Goal: Information Seeking & Learning: Learn about a topic

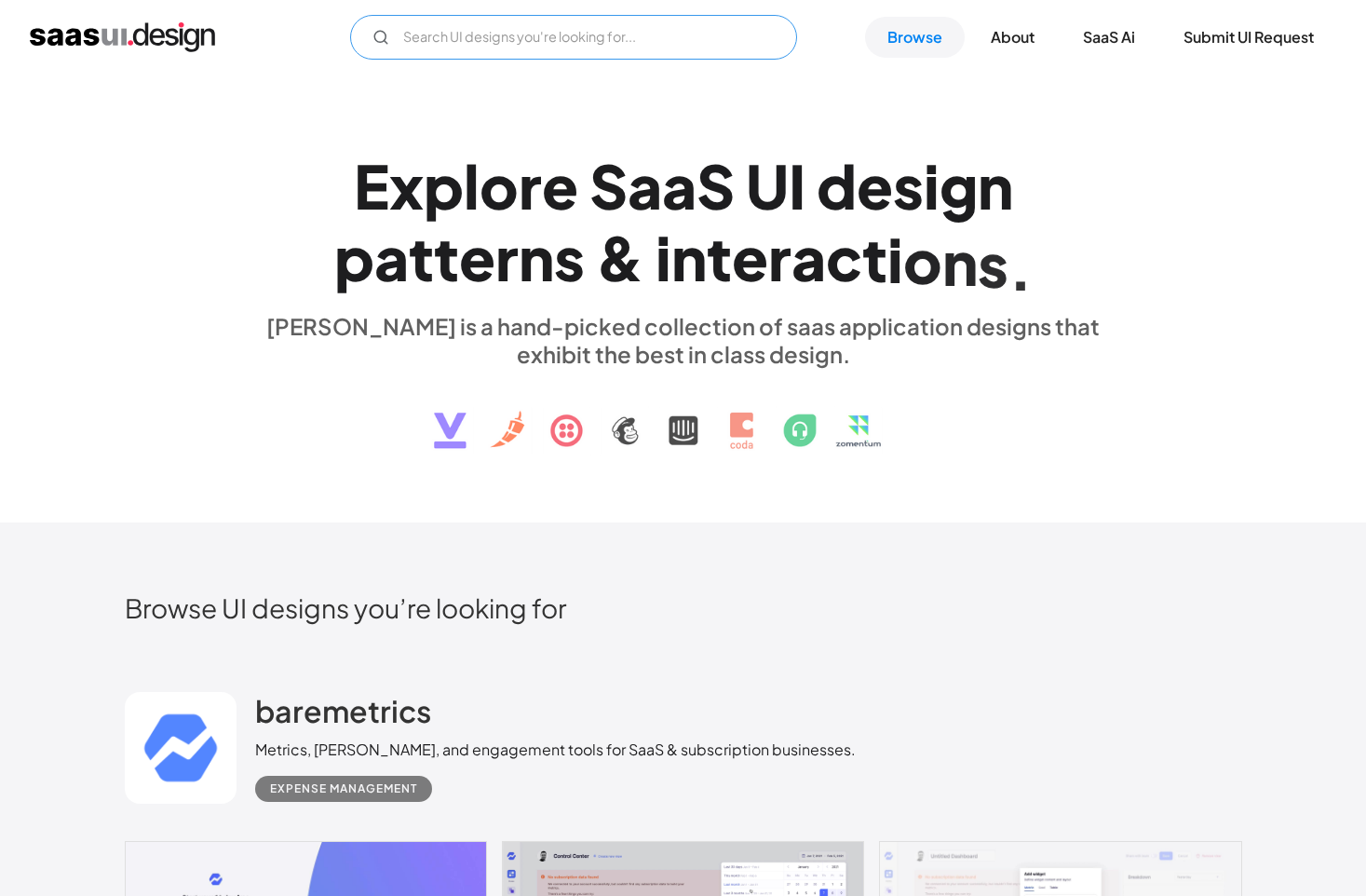
click at [514, 36] on input "Email Form" at bounding box center [573, 37] width 447 height 45
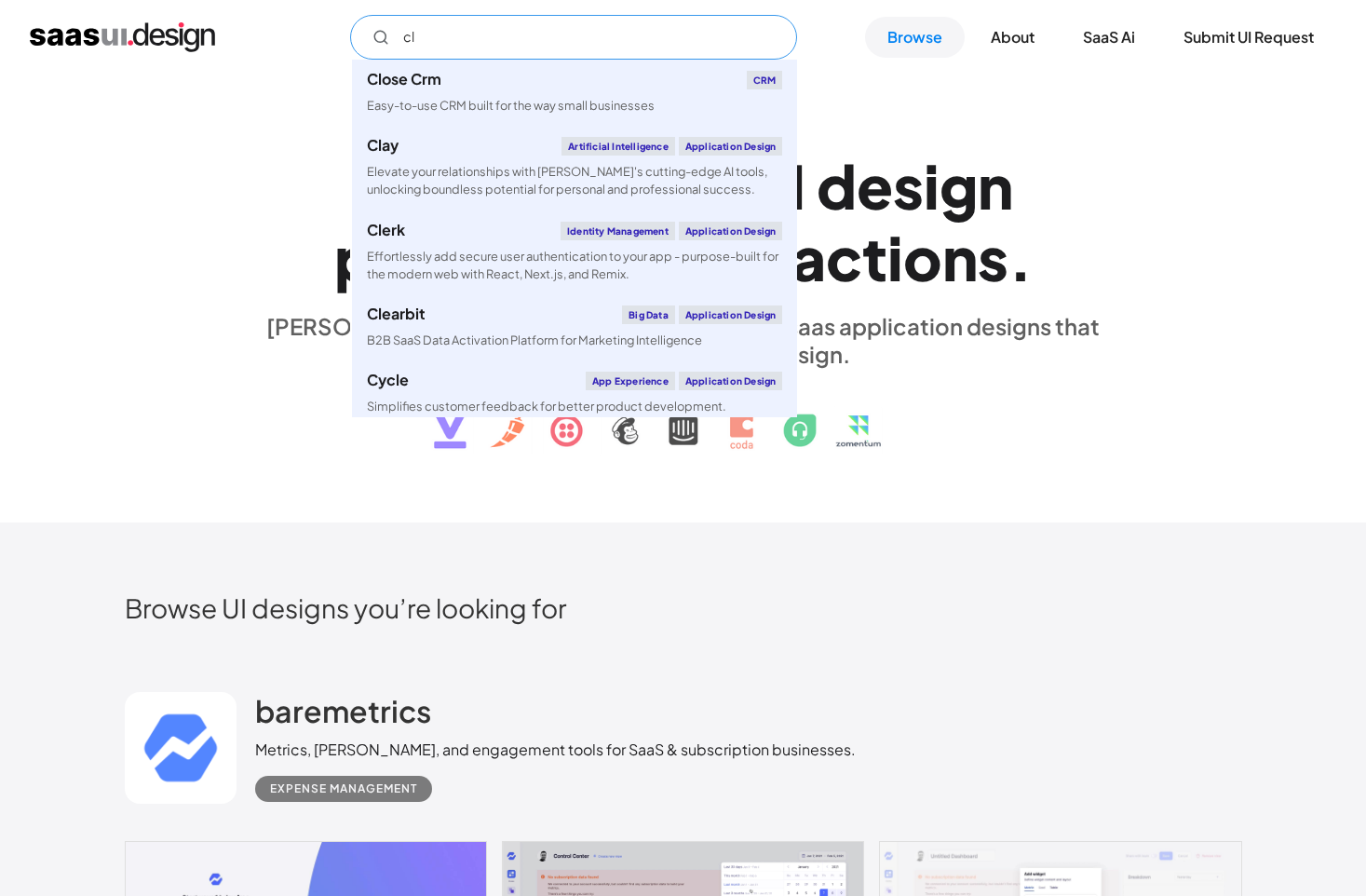
type input "c"
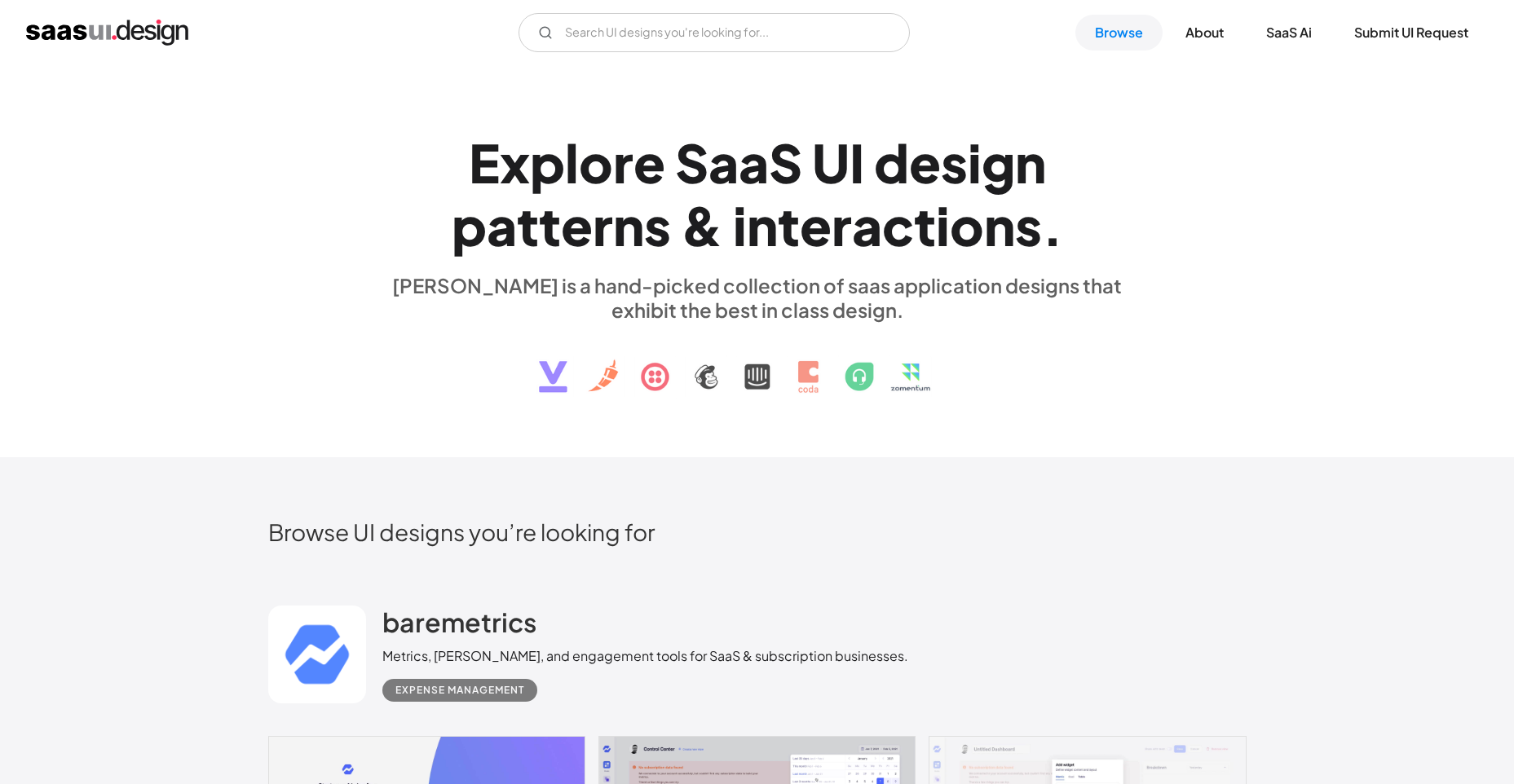
click at [987, 112] on div "E x p l o r e S a a S U I d e s i g n p a t t e r n s & i n t e r a c t i o n s…" at bounding box center [757, 261] width 1514 height 392
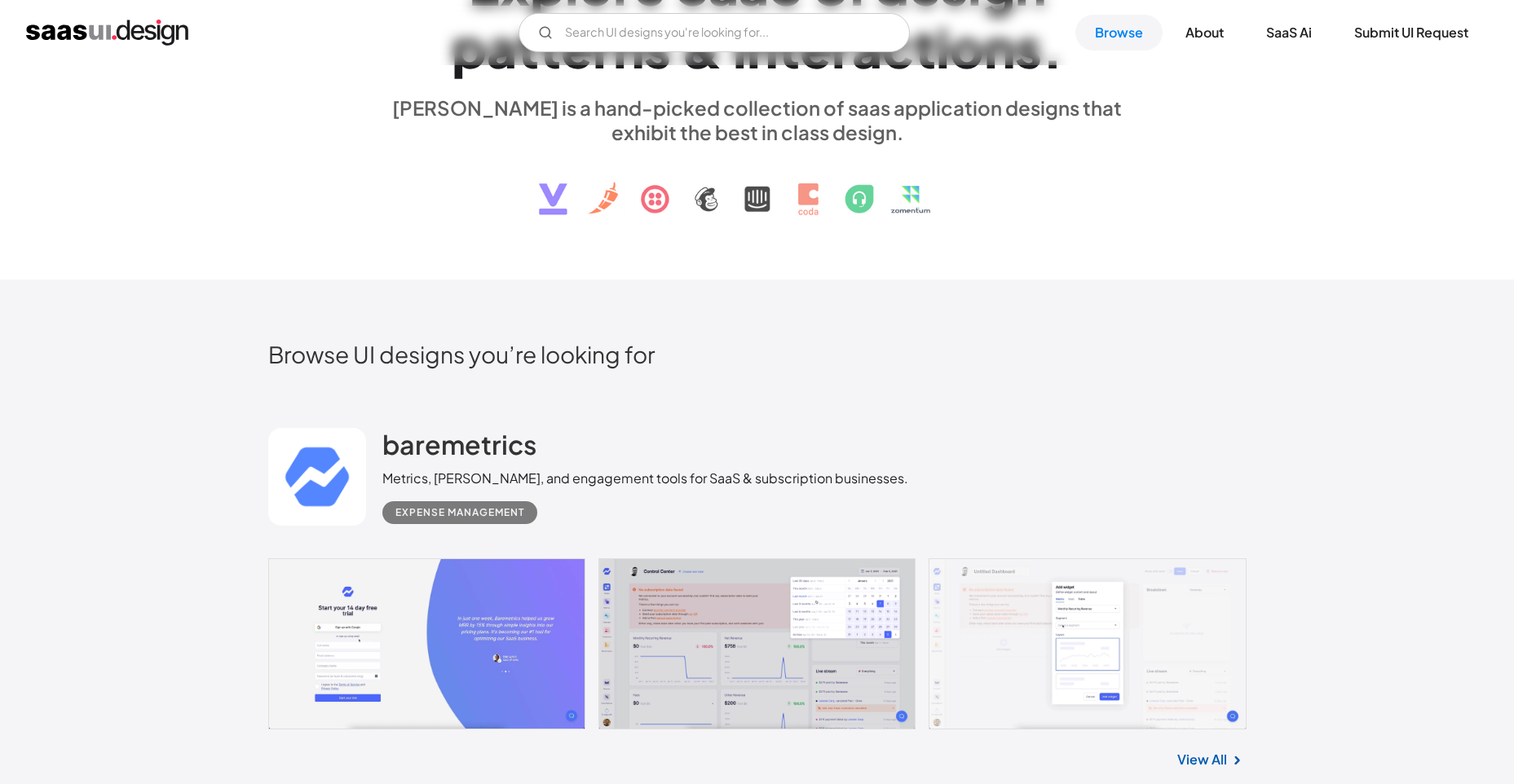
scroll to position [408, 0]
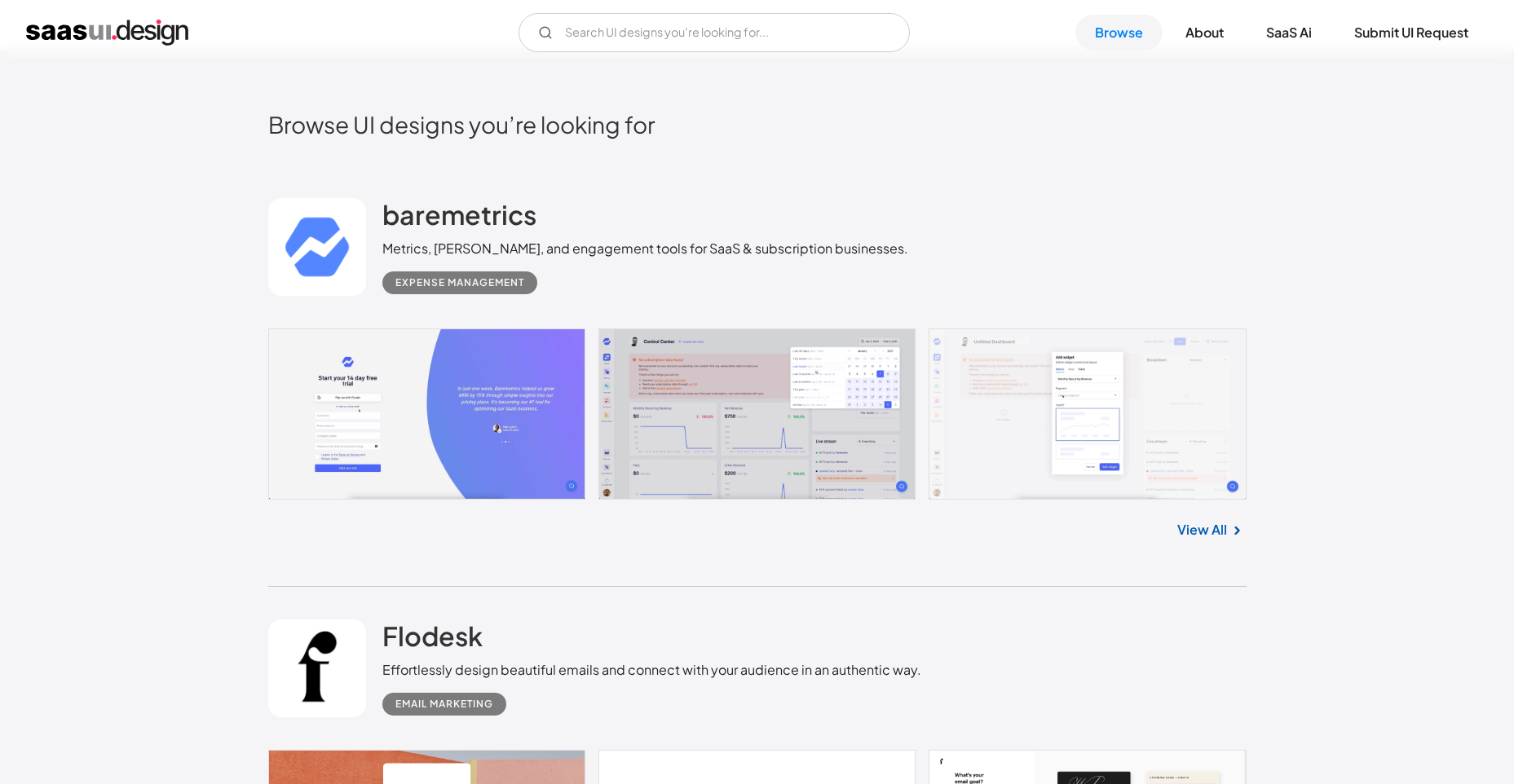
click at [442, 391] on link at bounding box center [757, 414] width 978 height 172
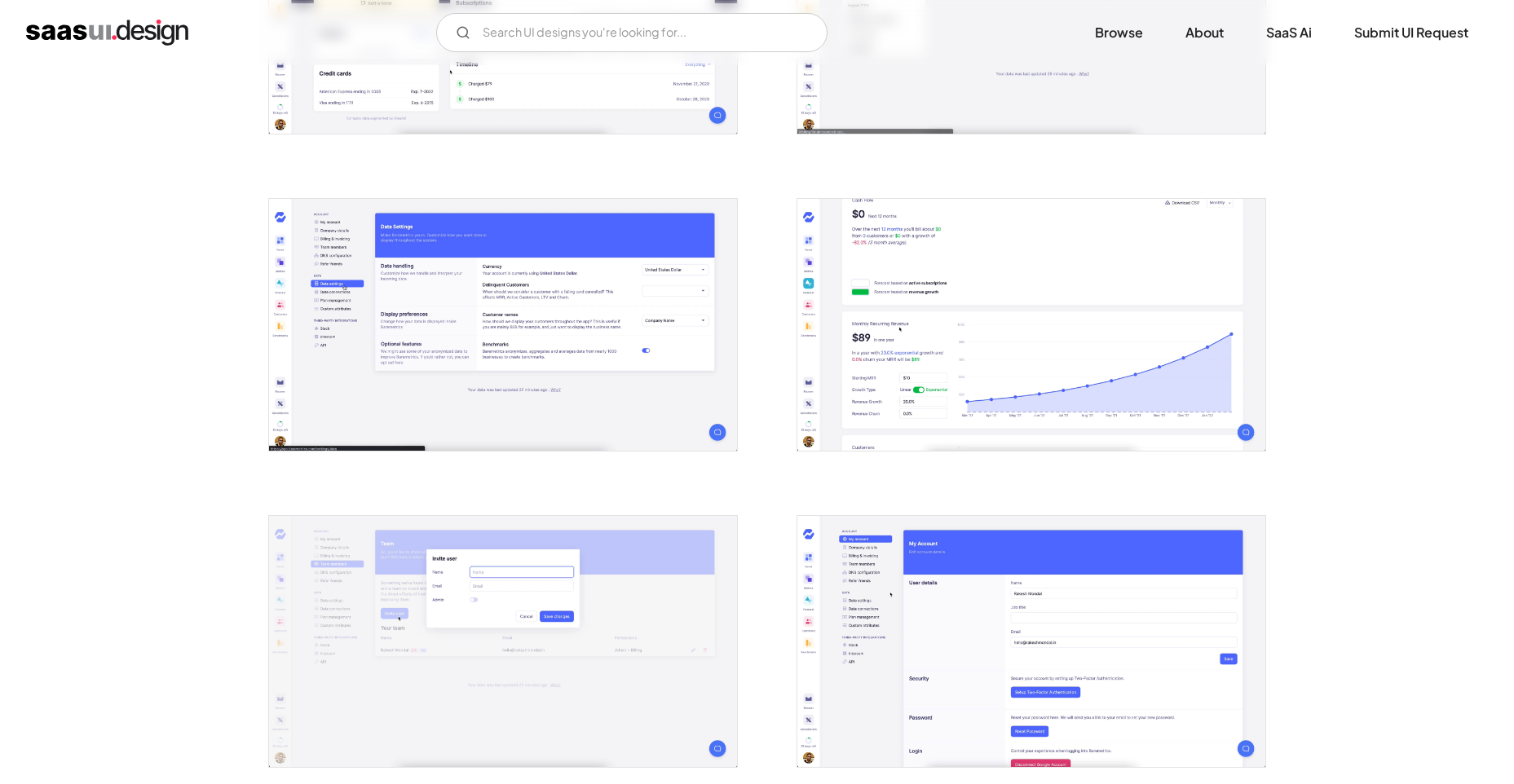
scroll to position [2152, 0]
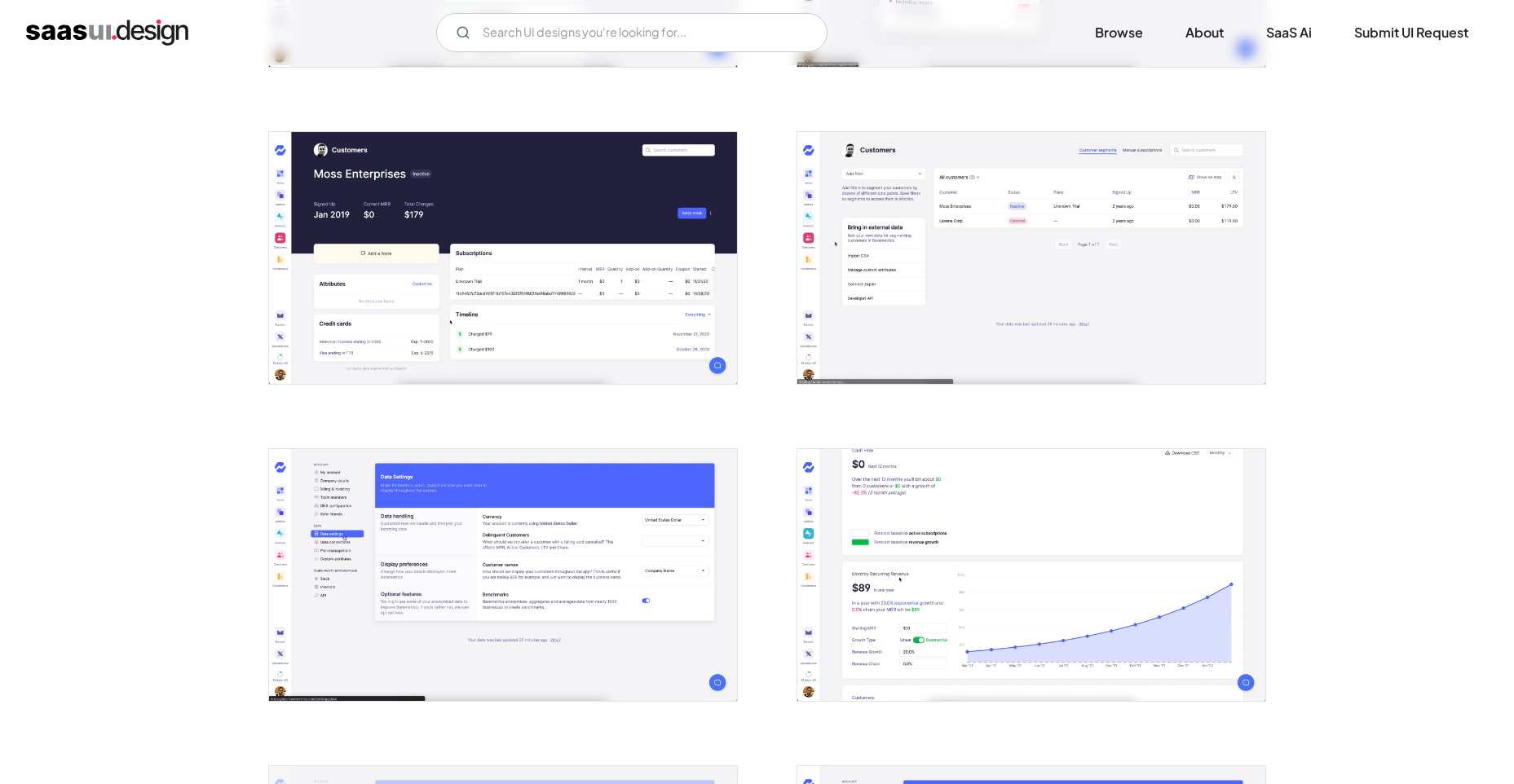
click at [939, 271] on img "open lightbox" at bounding box center [1031, 258] width 468 height 252
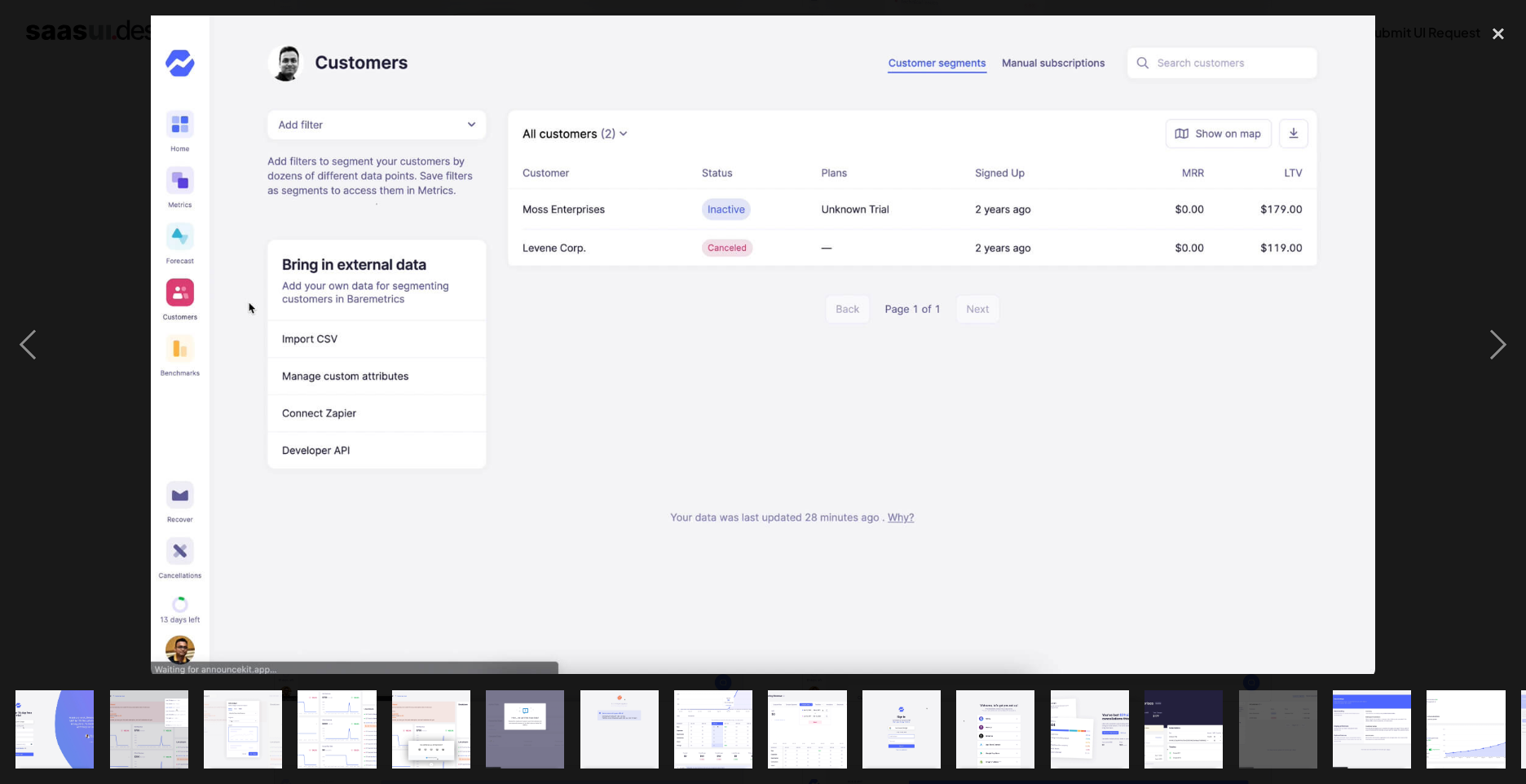
click at [1461, 223] on div at bounding box center [763, 345] width 1526 height 659
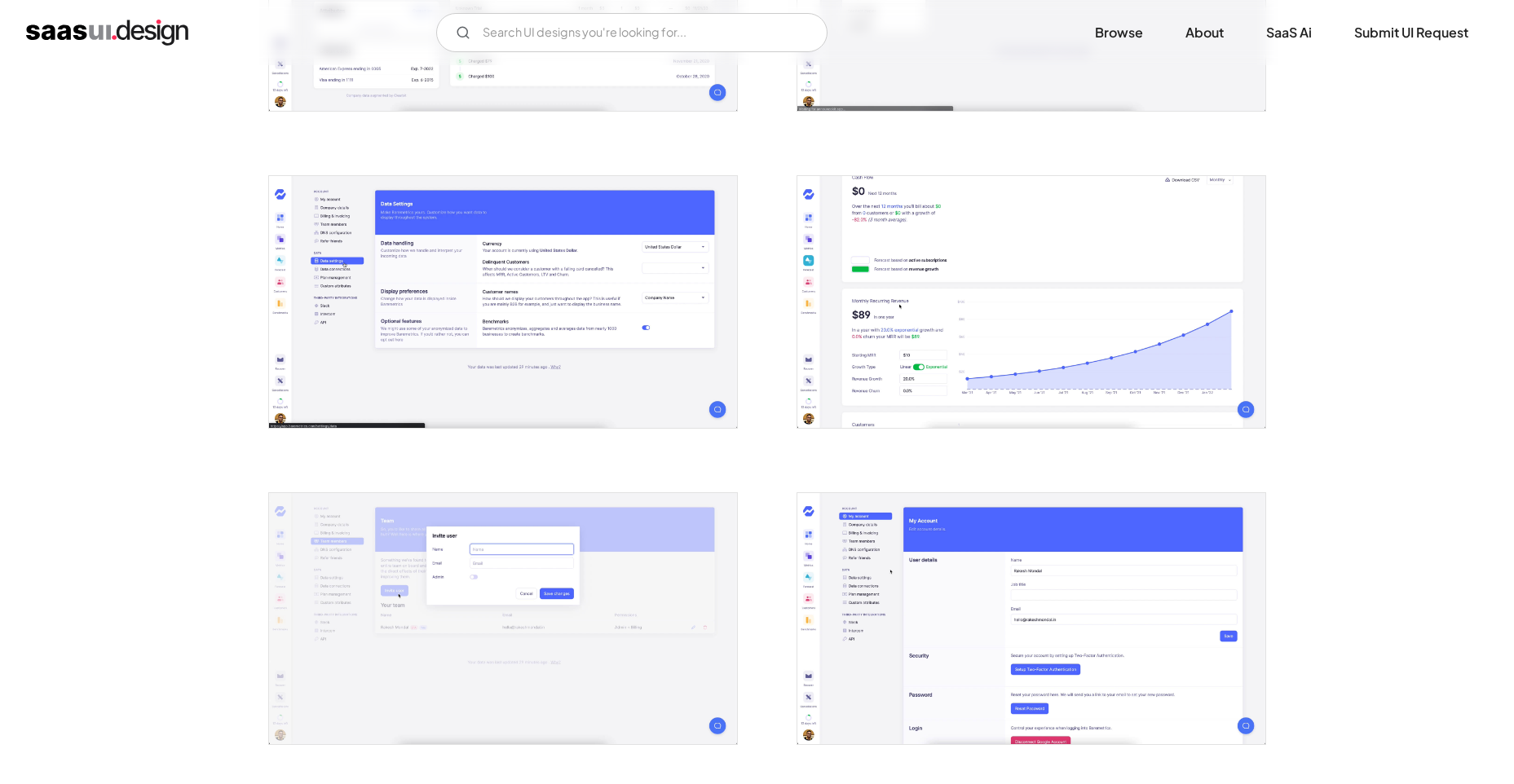
scroll to position [2396, 0]
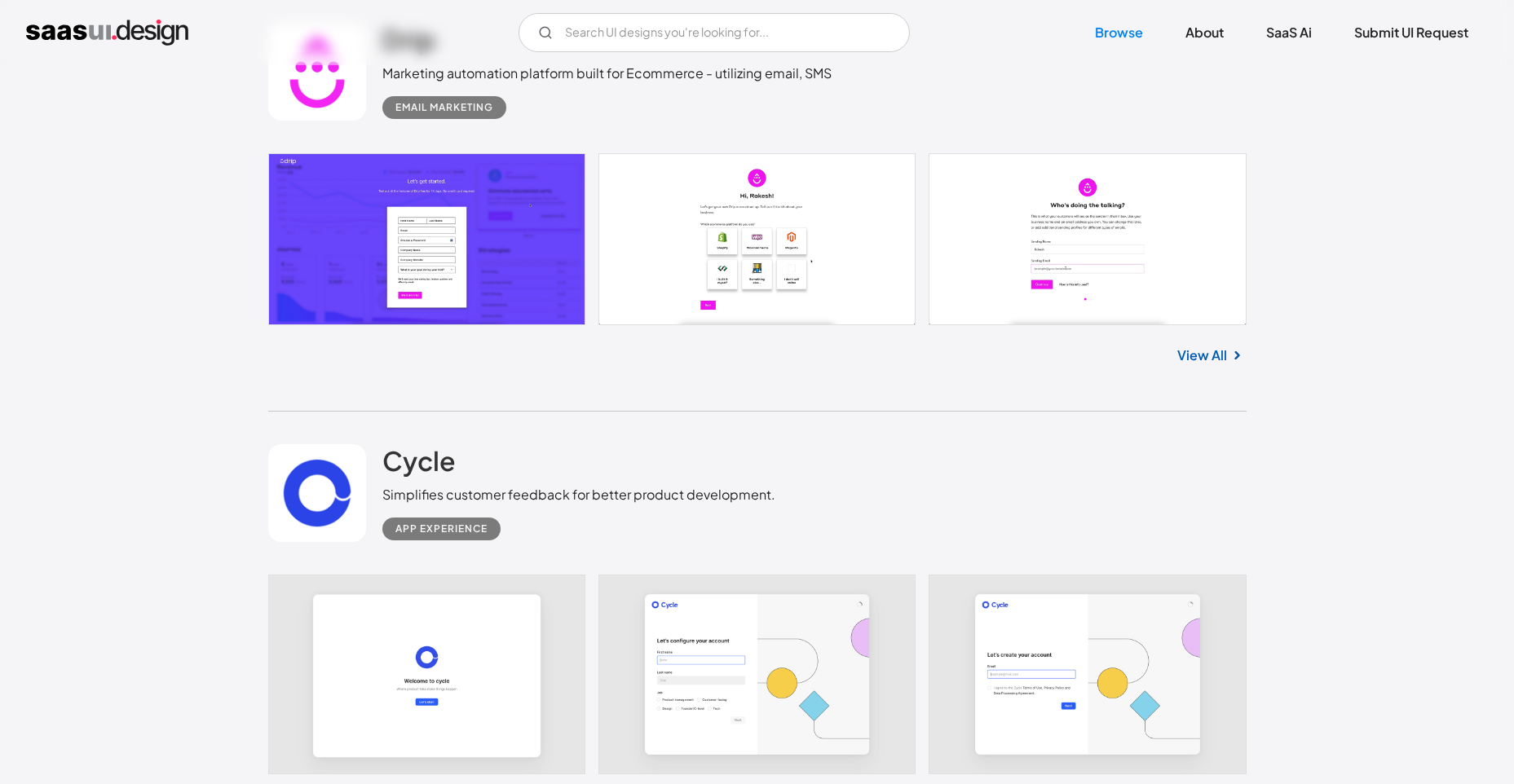
scroll to position [1793, 0]
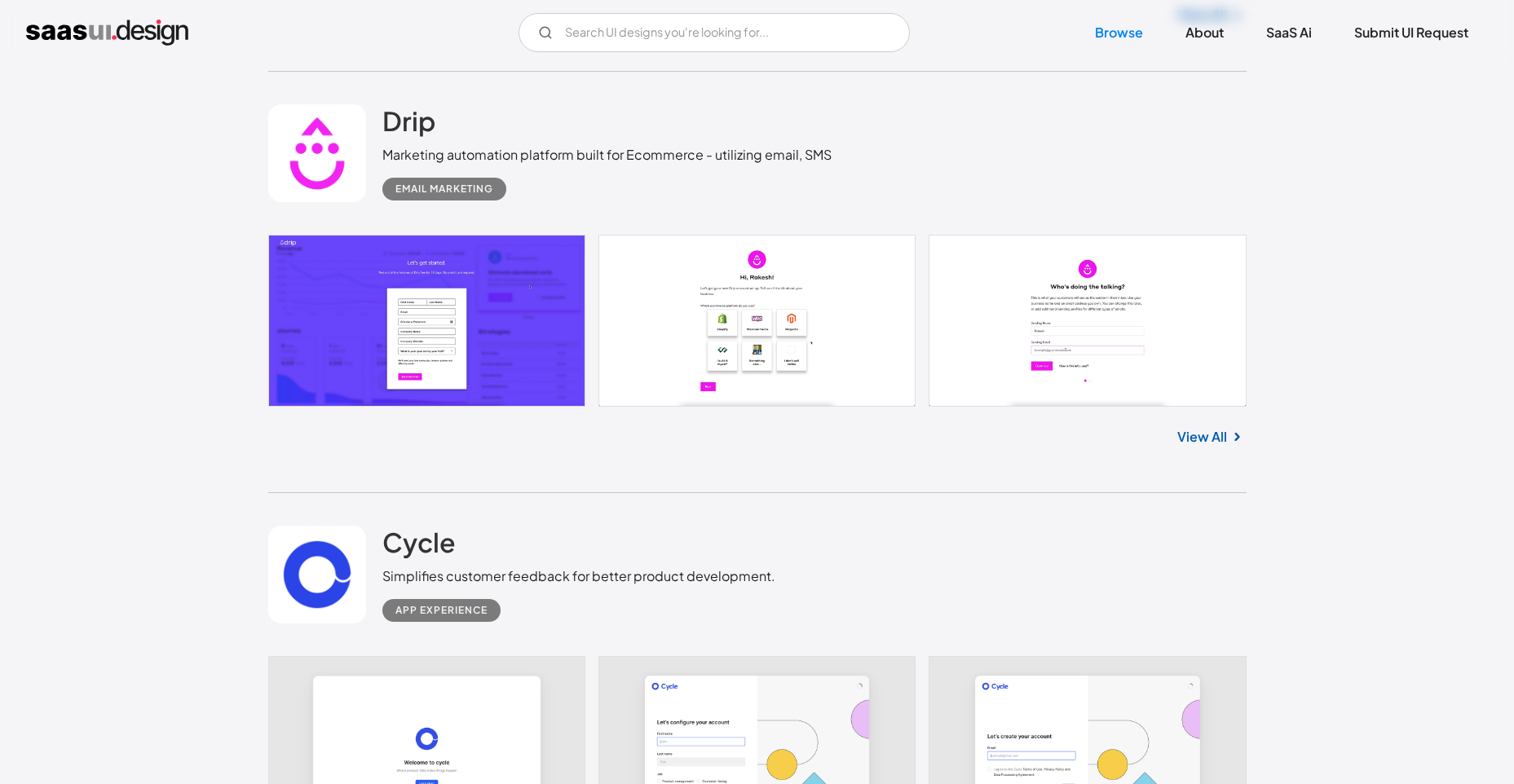
click at [390, 284] on link at bounding box center [757, 320] width 978 height 171
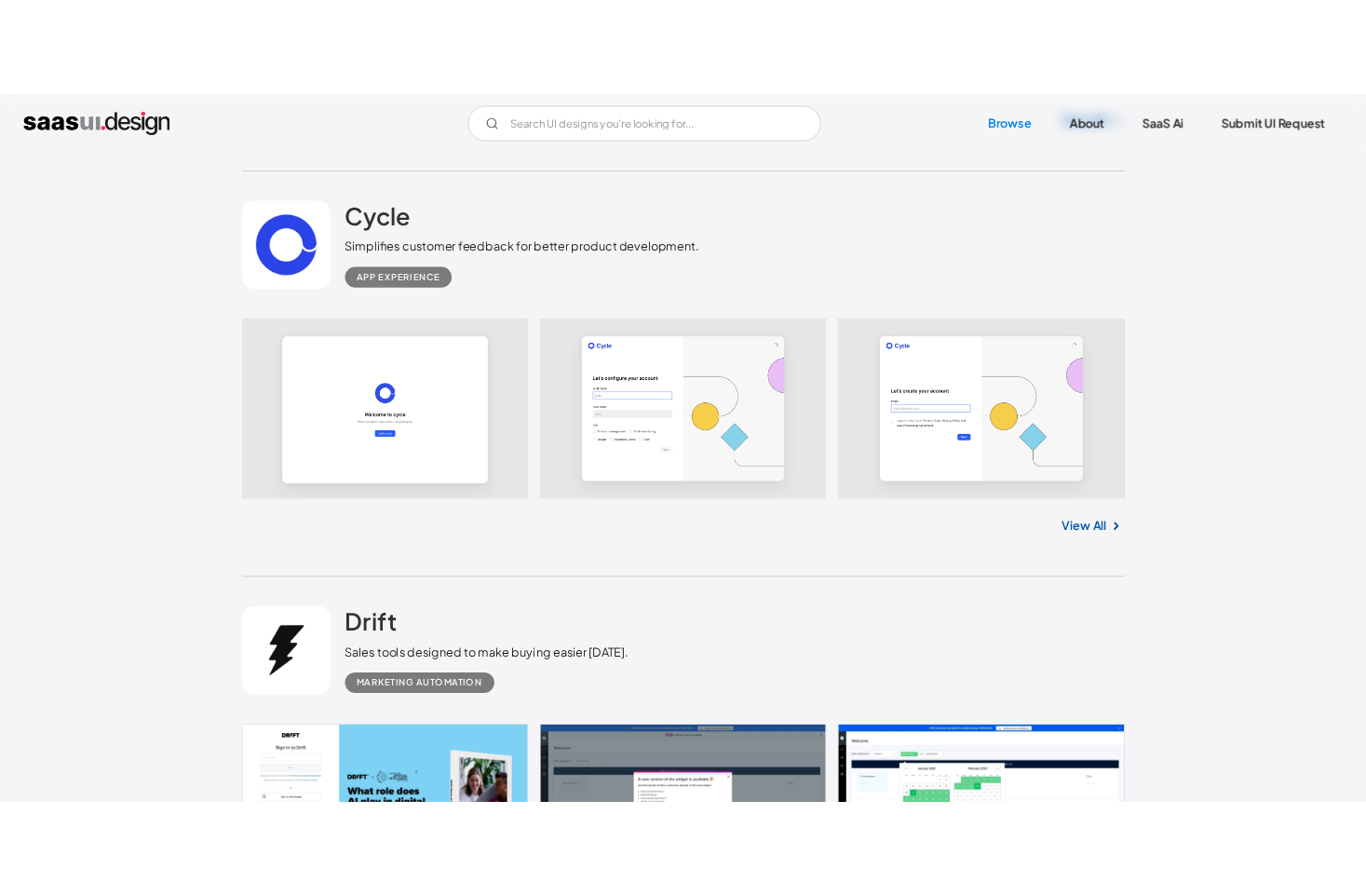
scroll to position [2980, 0]
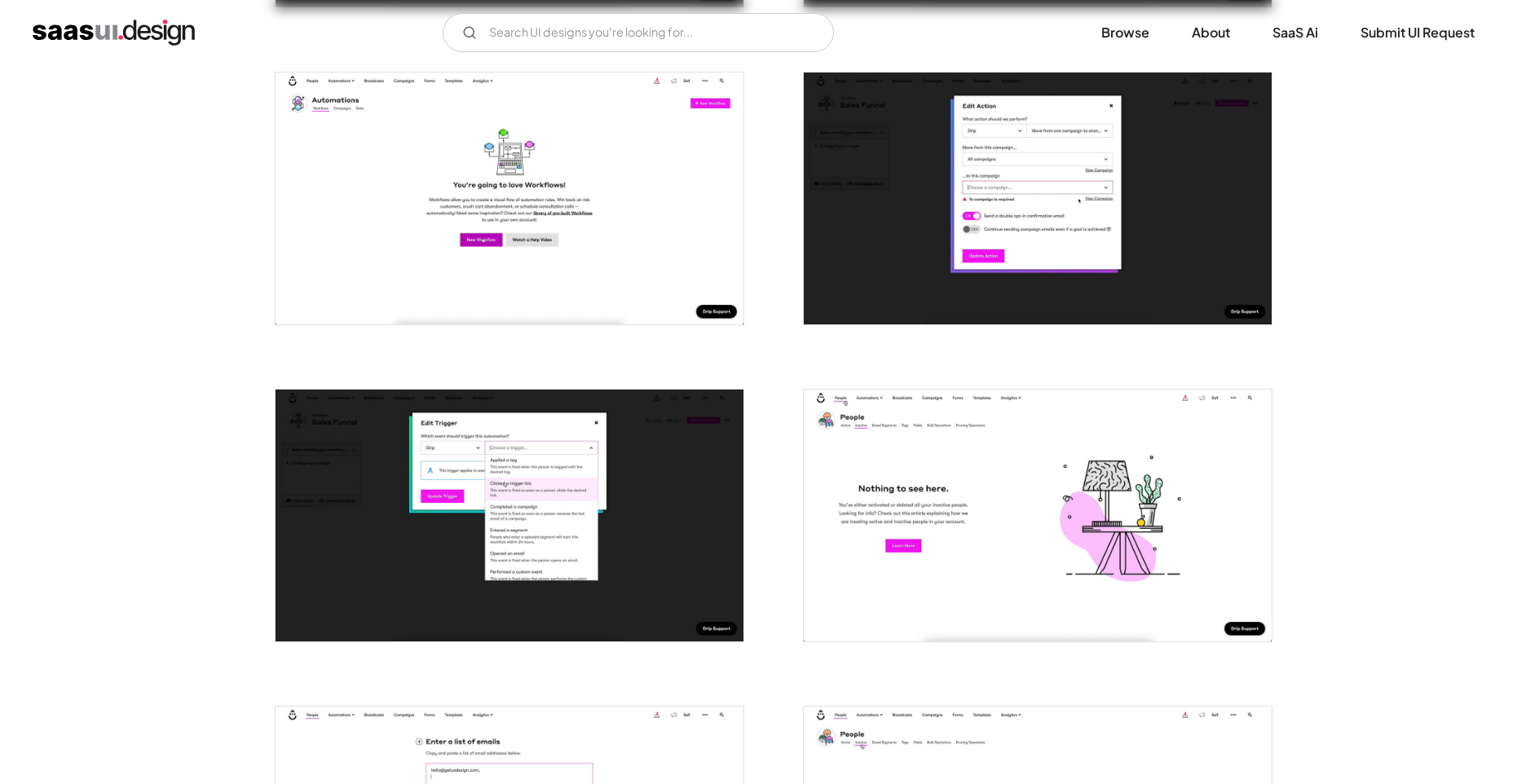
scroll to position [1630, 0]
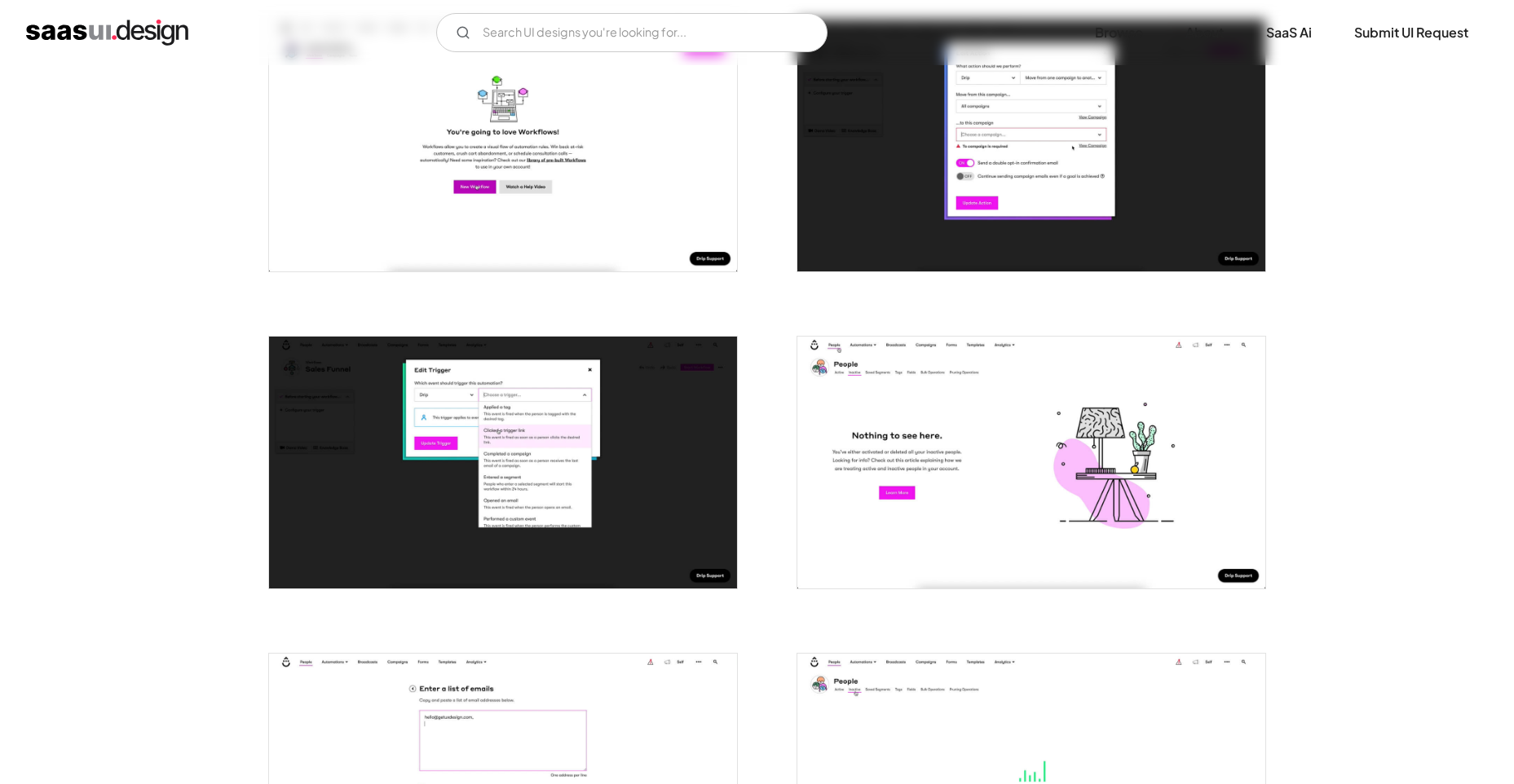
click at [983, 152] on img "open lightbox" at bounding box center [1031, 145] width 468 height 252
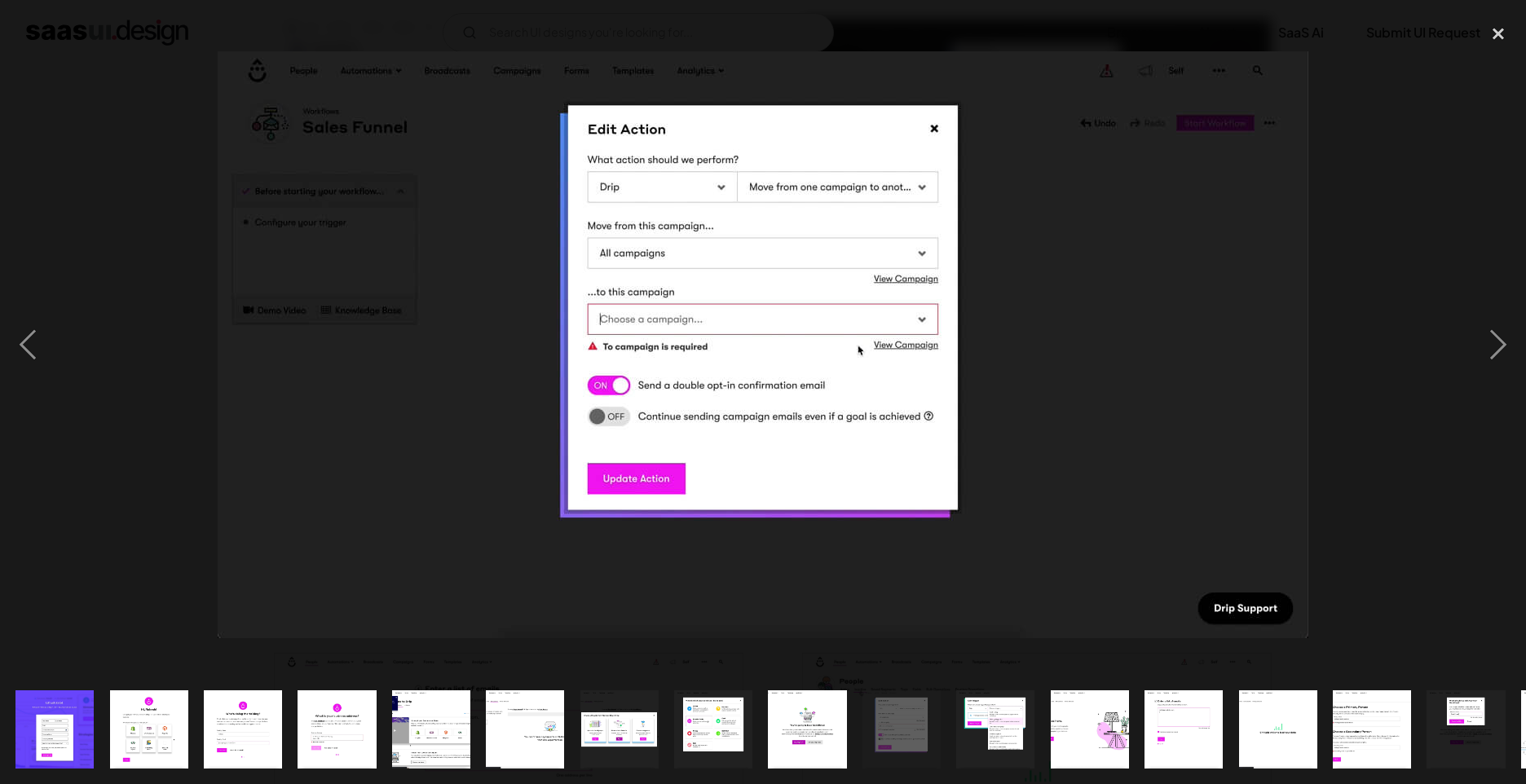
click at [131, 159] on div at bounding box center [763, 345] width 1526 height 659
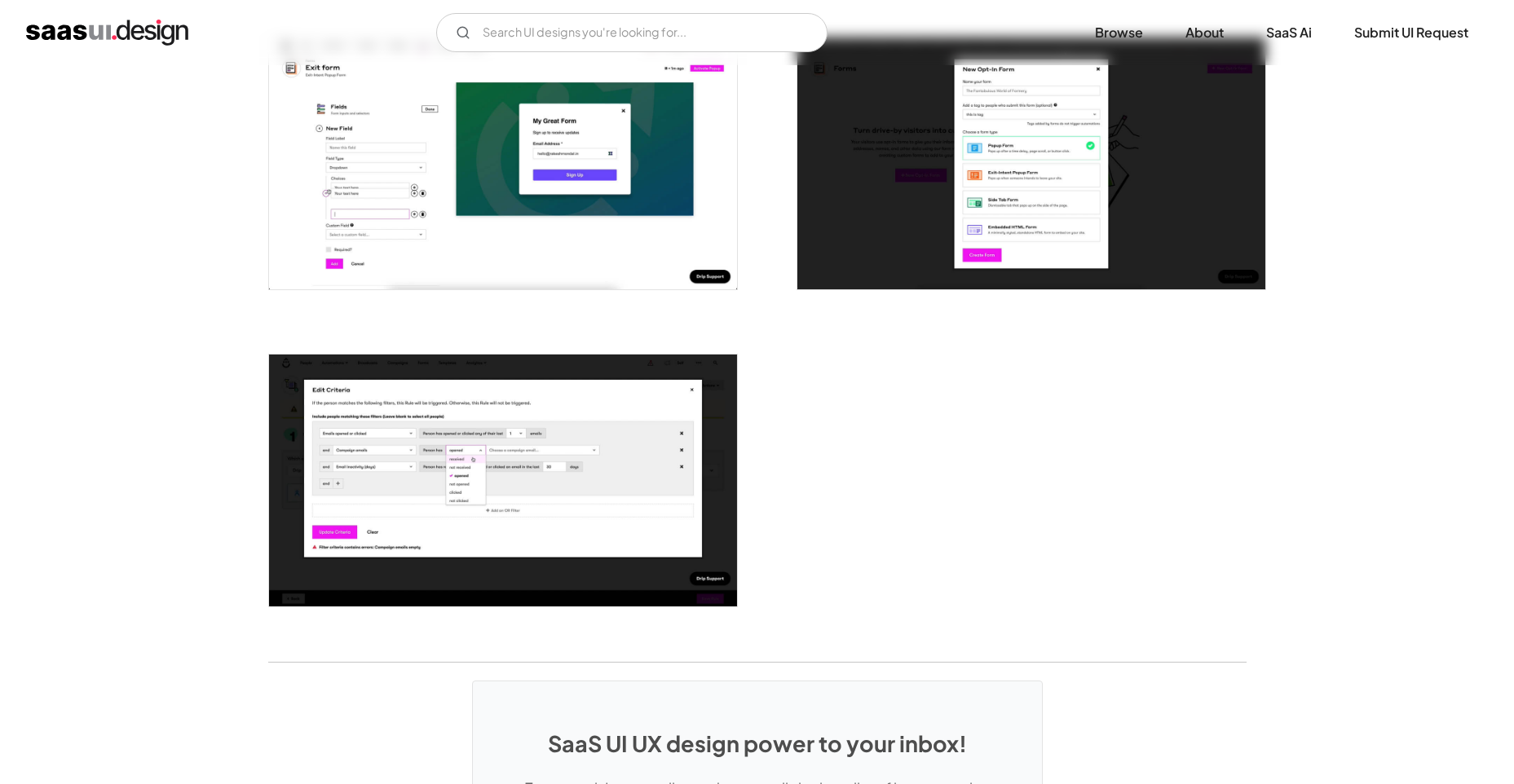
scroll to position [3748, 0]
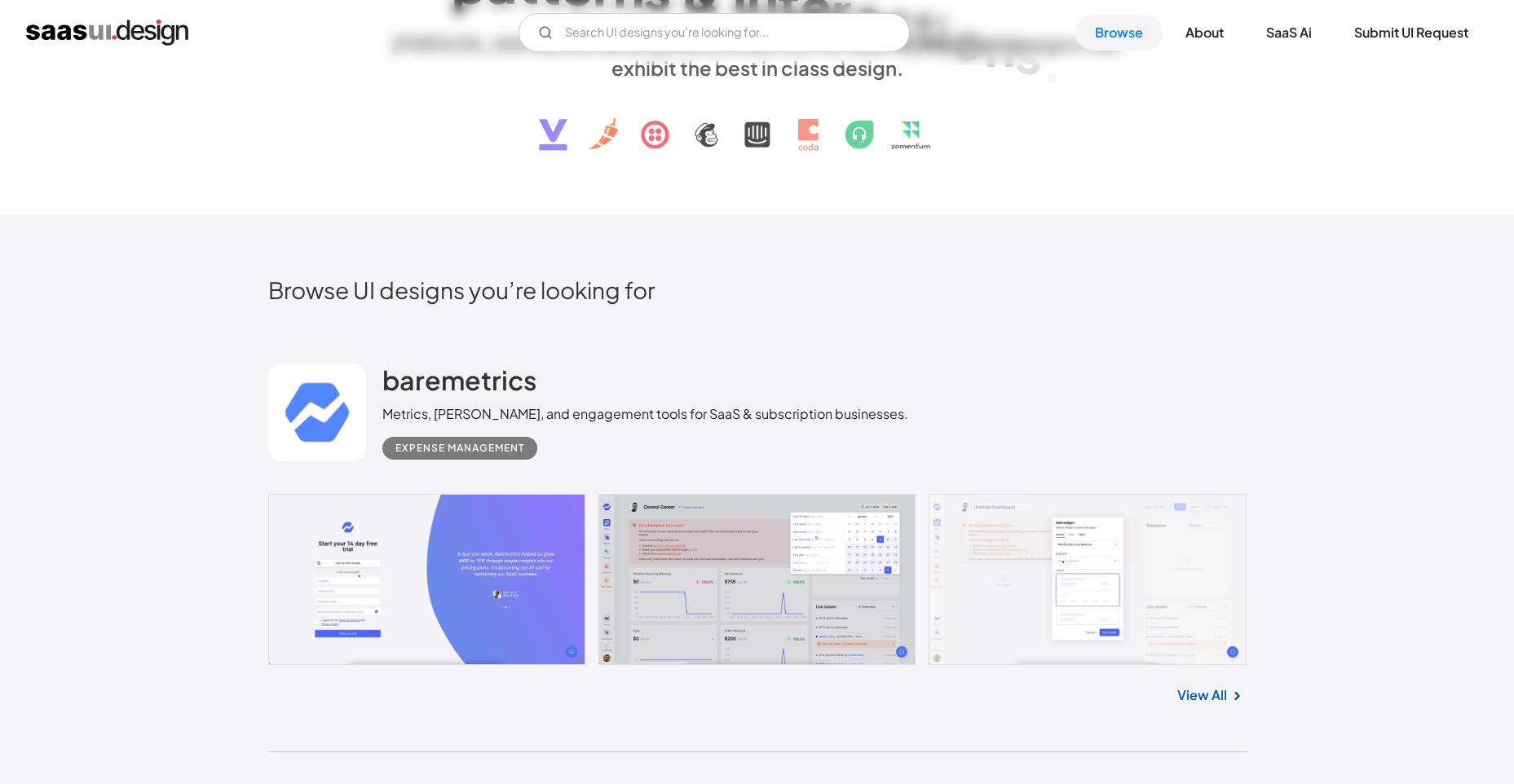
scroll to position [489, 0]
